Goal: Browse casually

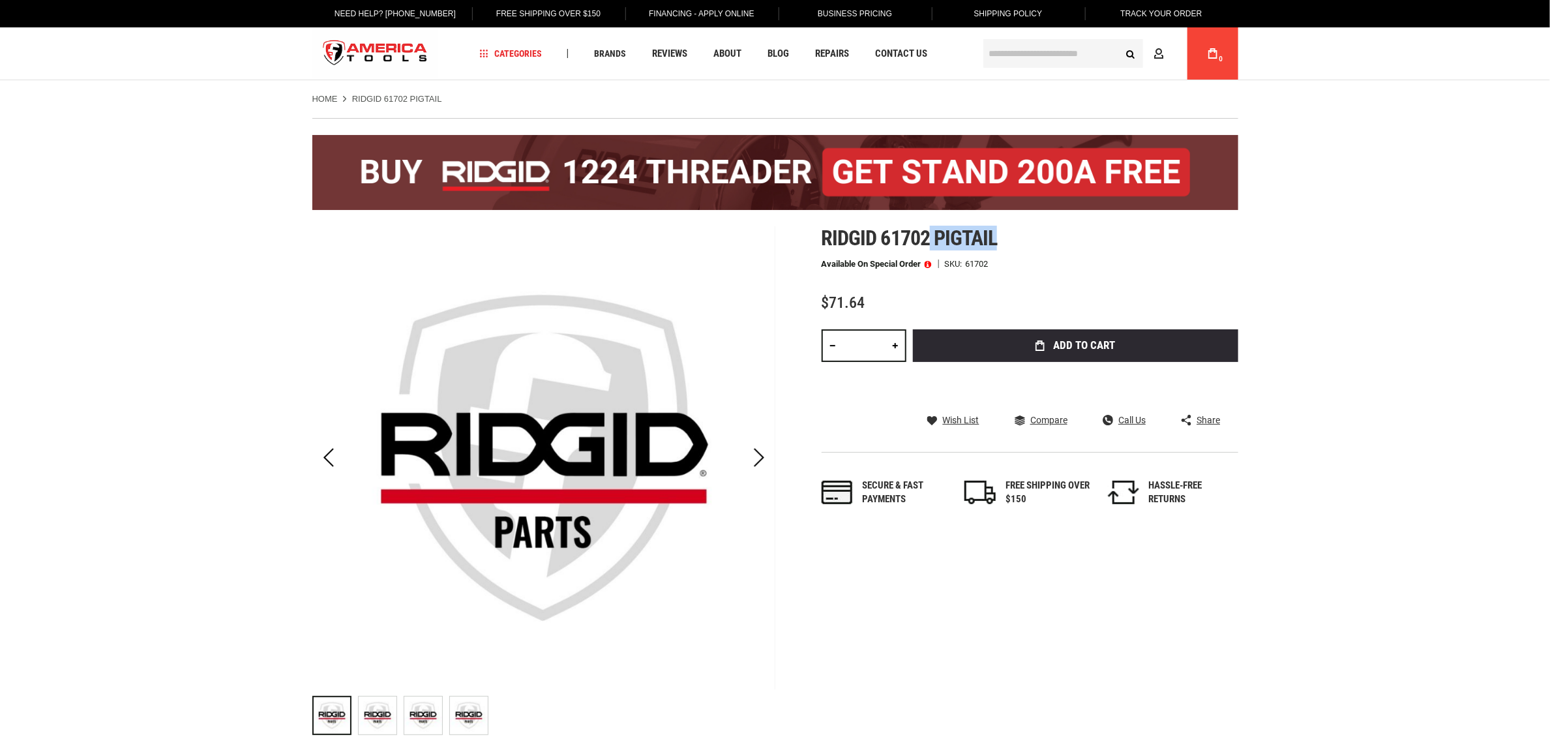
drag, startPoint x: 932, startPoint y: 233, endPoint x: 1012, endPoint y: 239, distance: 80.4
click at [1012, 239] on h1 "Ridgid 61702 pigtail" at bounding box center [1030, 237] width 417 height 23
copy span "pigtail"
